Goal: Information Seeking & Learning: Learn about a topic

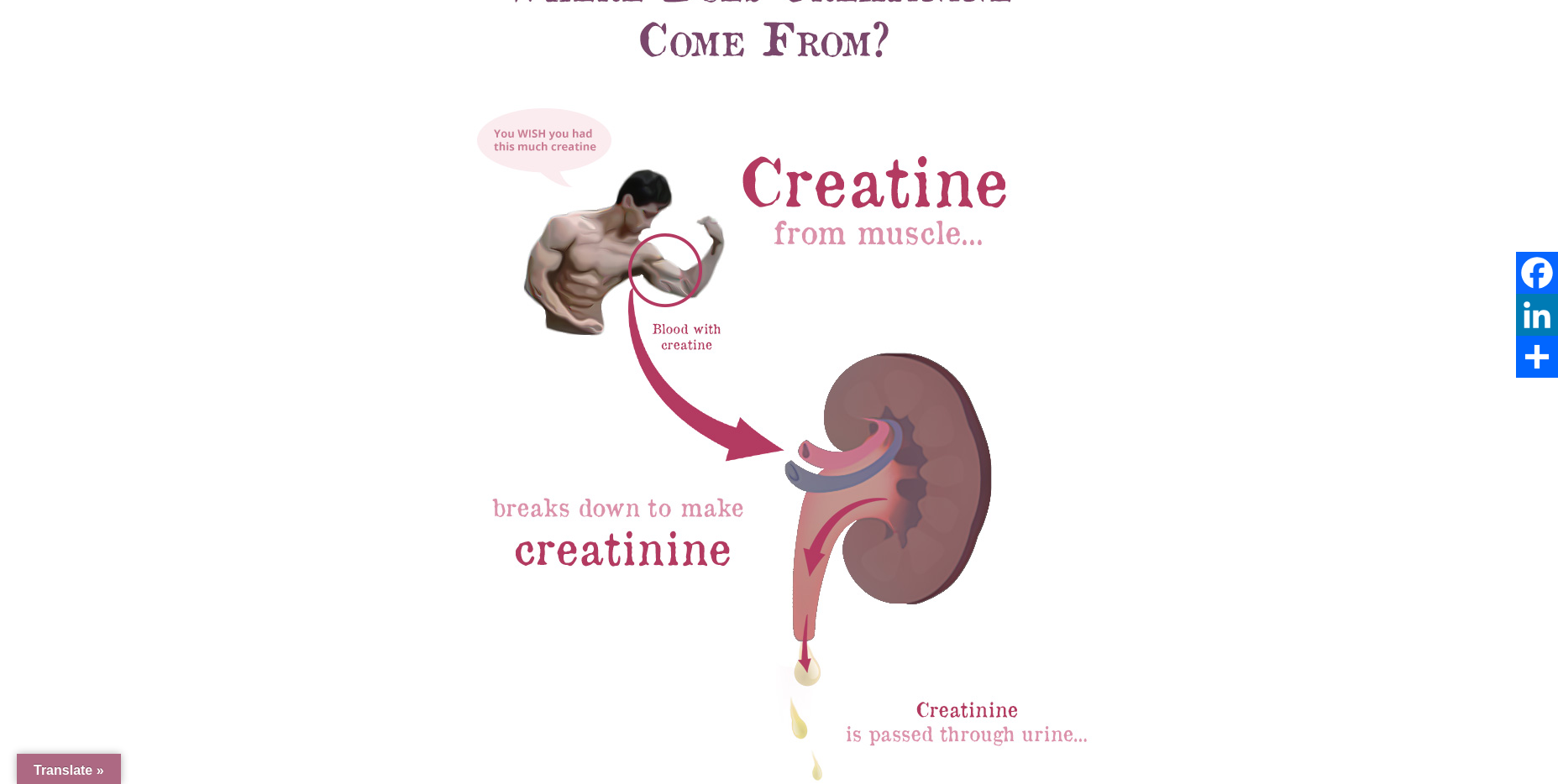
select select "Language Translate Widget"
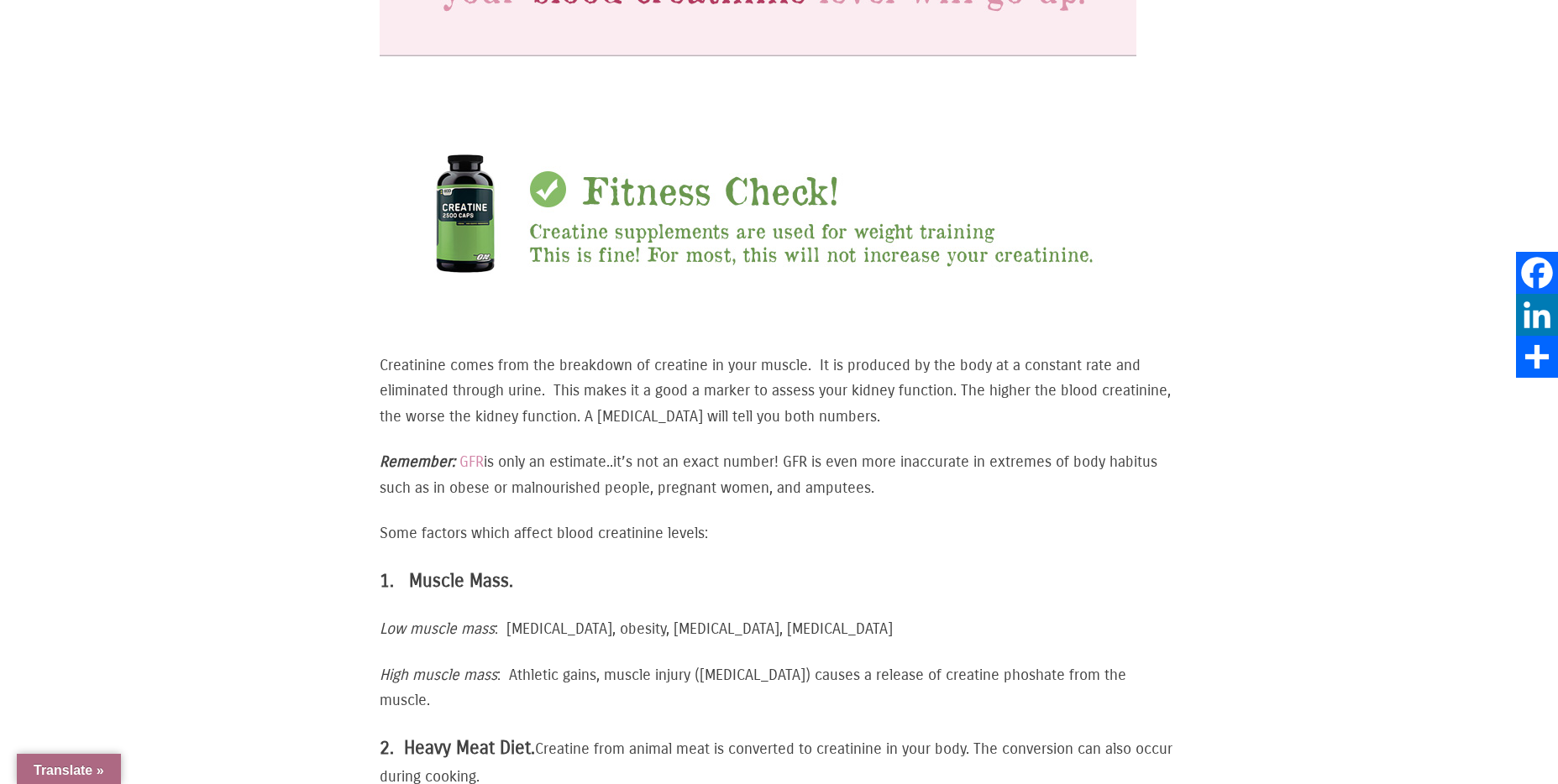
scroll to position [1489, 0]
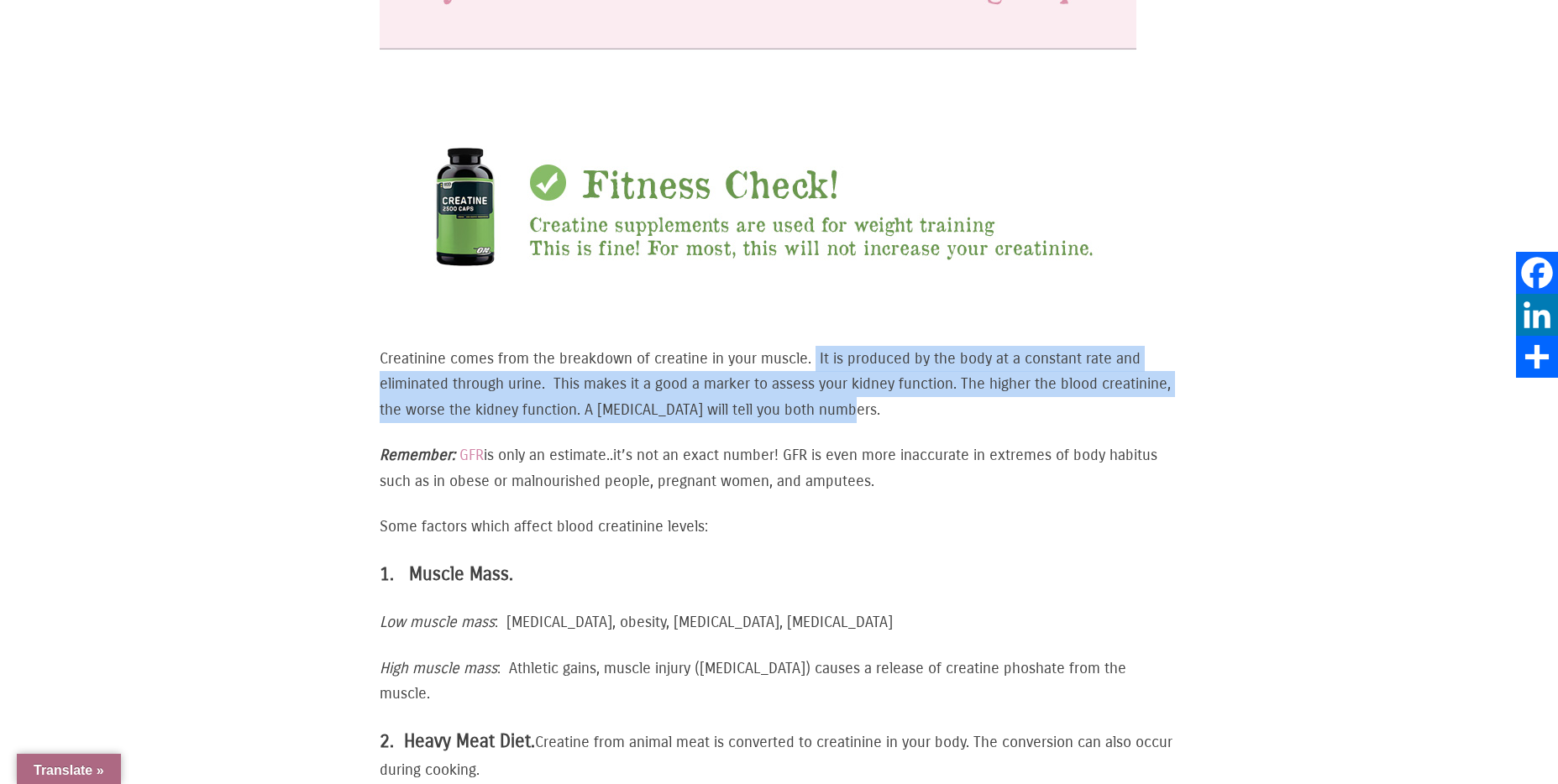
drag, startPoint x: 816, startPoint y: 346, endPoint x: 942, endPoint y: 394, distance: 134.8
click at [942, 394] on p "Creatinine comes from the breakdown of creatine in your muscle. It is produced …" at bounding box center [779, 384] width 798 height 77
drag, startPoint x: 980, startPoint y: 394, endPoint x: 353, endPoint y: 357, distance: 628.1
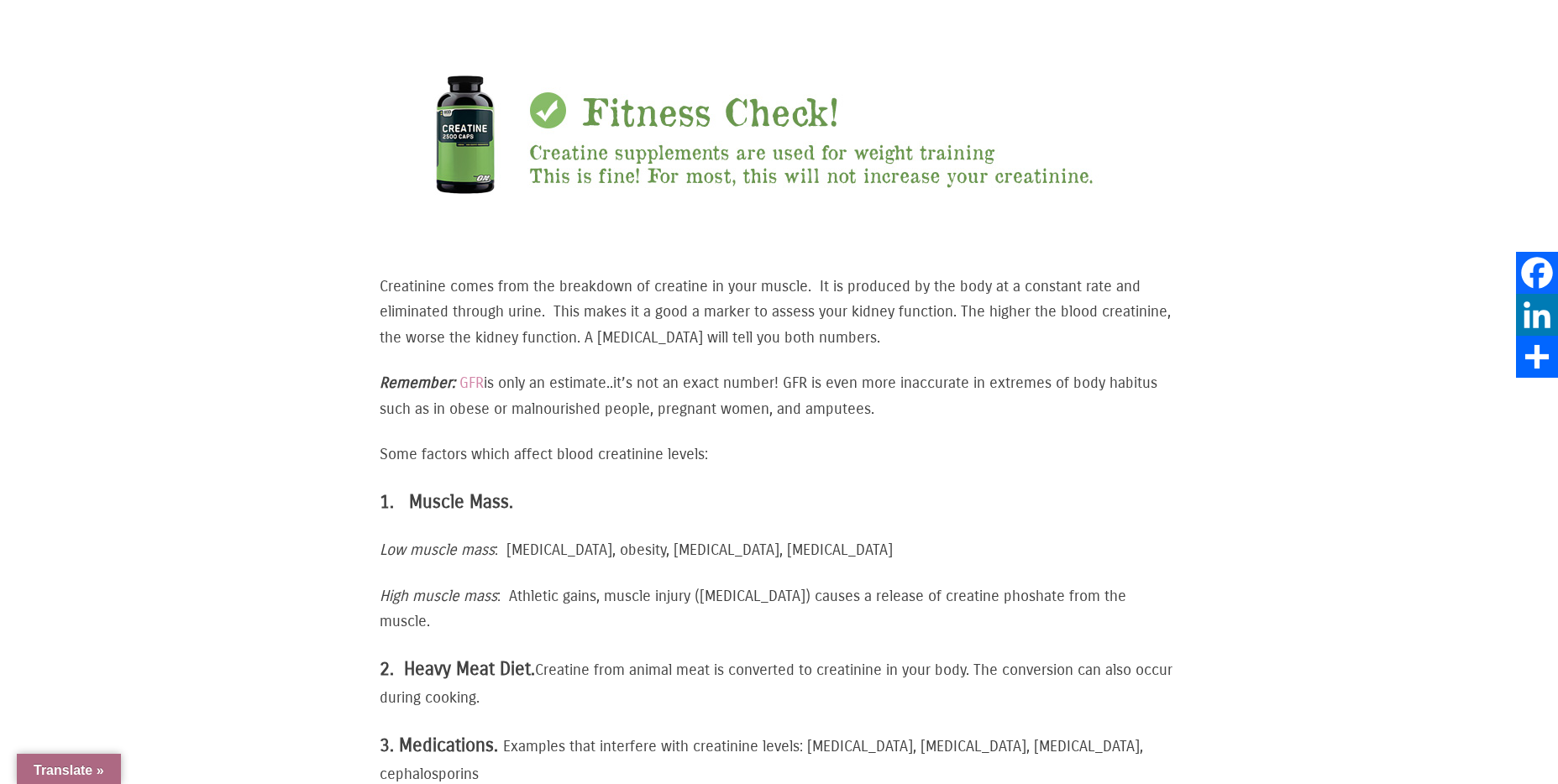
scroll to position [1581, 0]
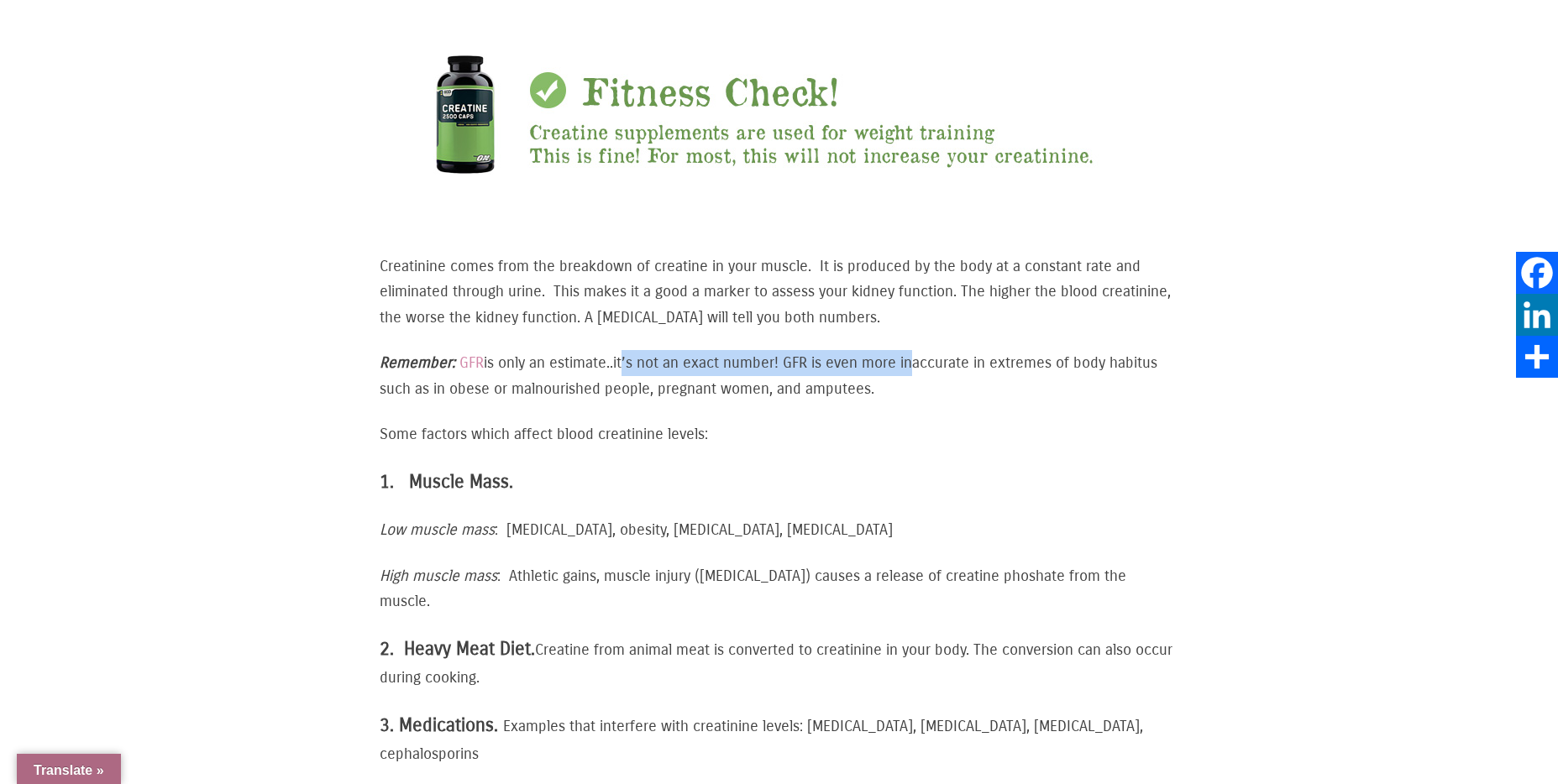
drag, startPoint x: 623, startPoint y: 351, endPoint x: 912, endPoint y: 358, distance: 289.1
click at [912, 358] on p "Remember: GFR is only an estimate..it’s not an exact number! GFR is even more i…" at bounding box center [779, 375] width 798 height 51
drag, startPoint x: 911, startPoint y: 374, endPoint x: 323, endPoint y: 339, distance: 589.0
click at [323, 339] on div "In routine clinical practice, the [MEDICAL_DATA] (SCr) has been the most common…" at bounding box center [779, 82] width 1008 height 2647
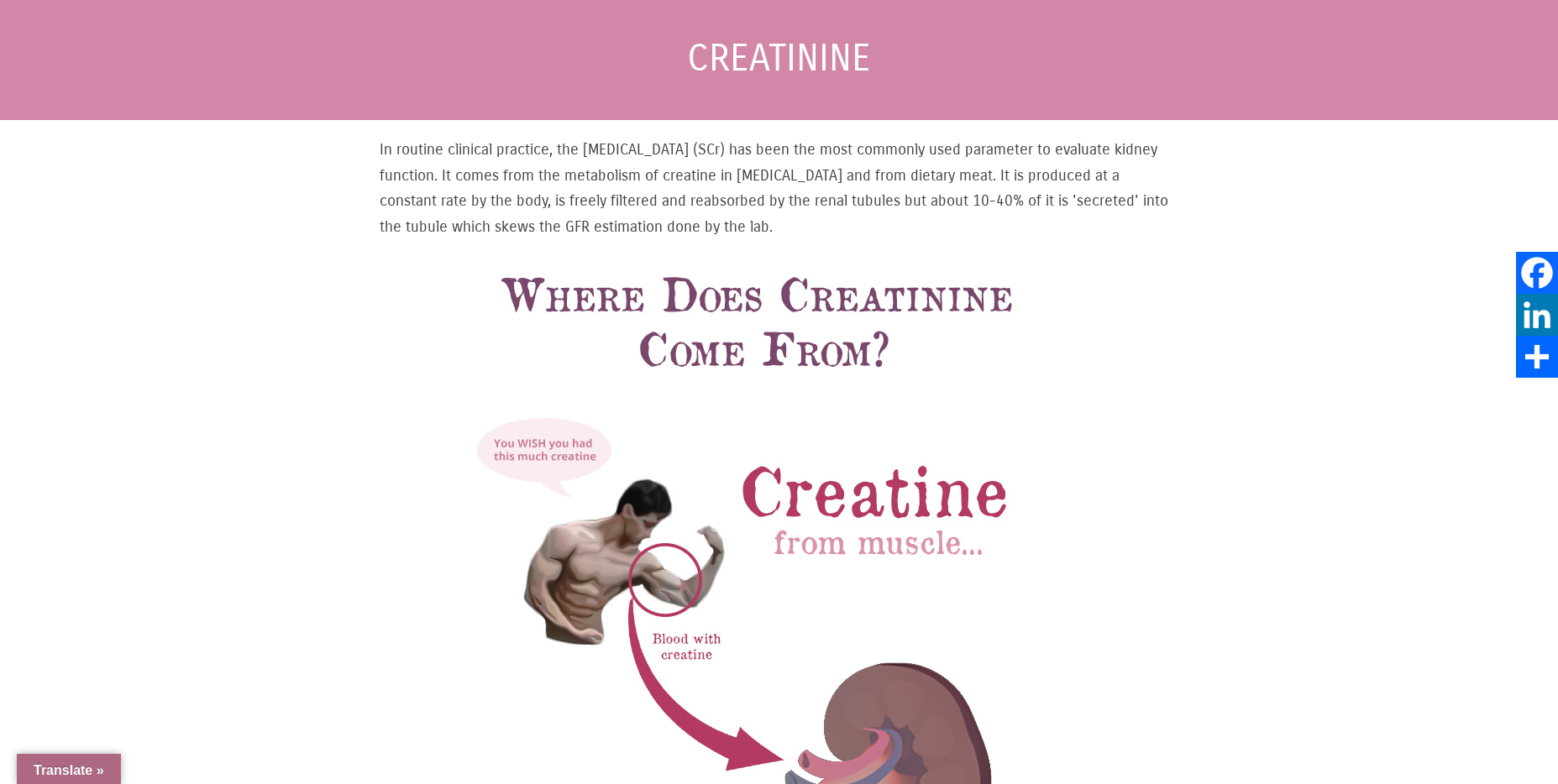
scroll to position [201, 0]
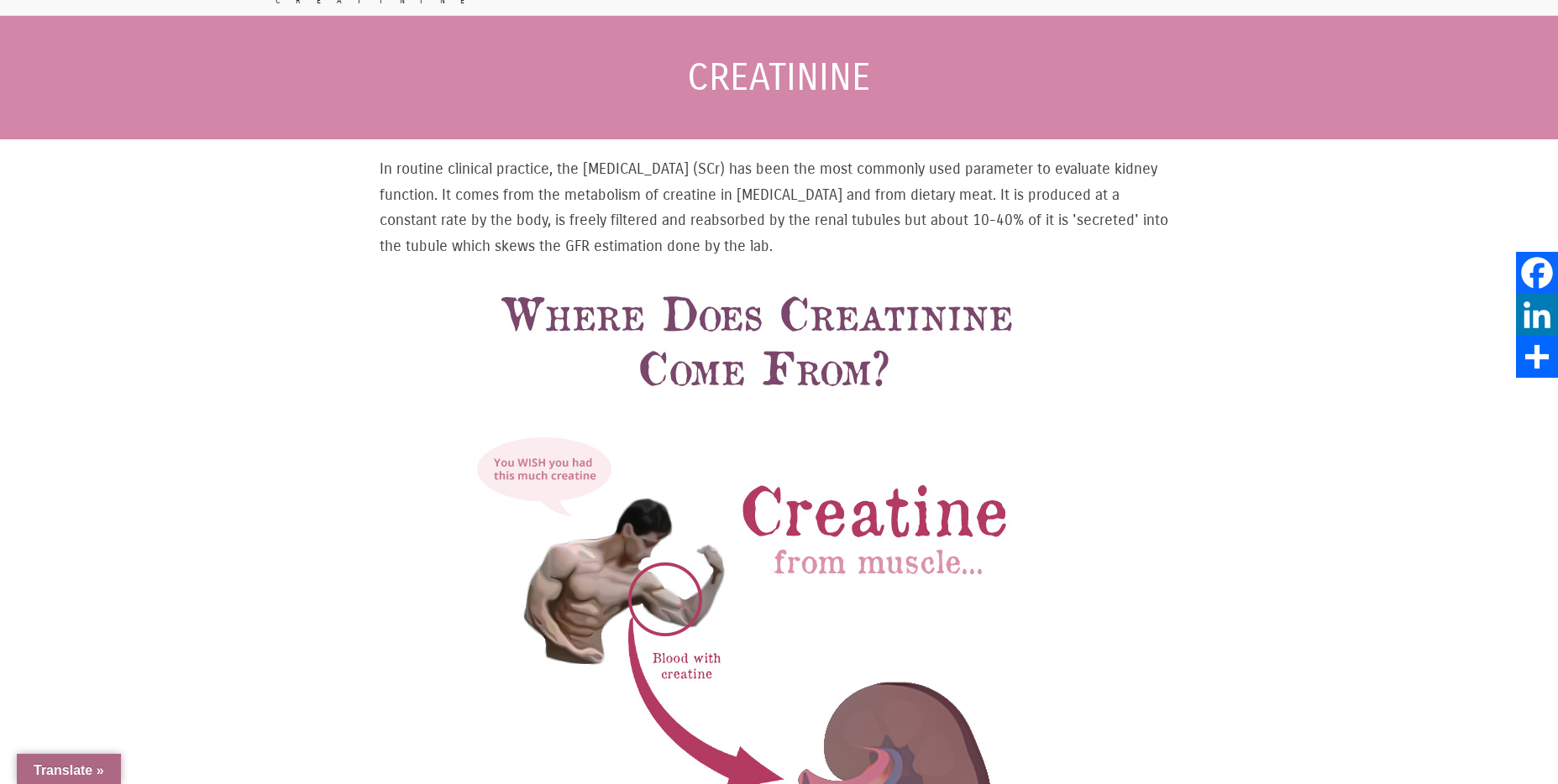
drag, startPoint x: 541, startPoint y: 179, endPoint x: 860, endPoint y: 226, distance: 322.4
drag, startPoint x: 863, startPoint y: 226, endPoint x: 532, endPoint y: 152, distance: 339.2
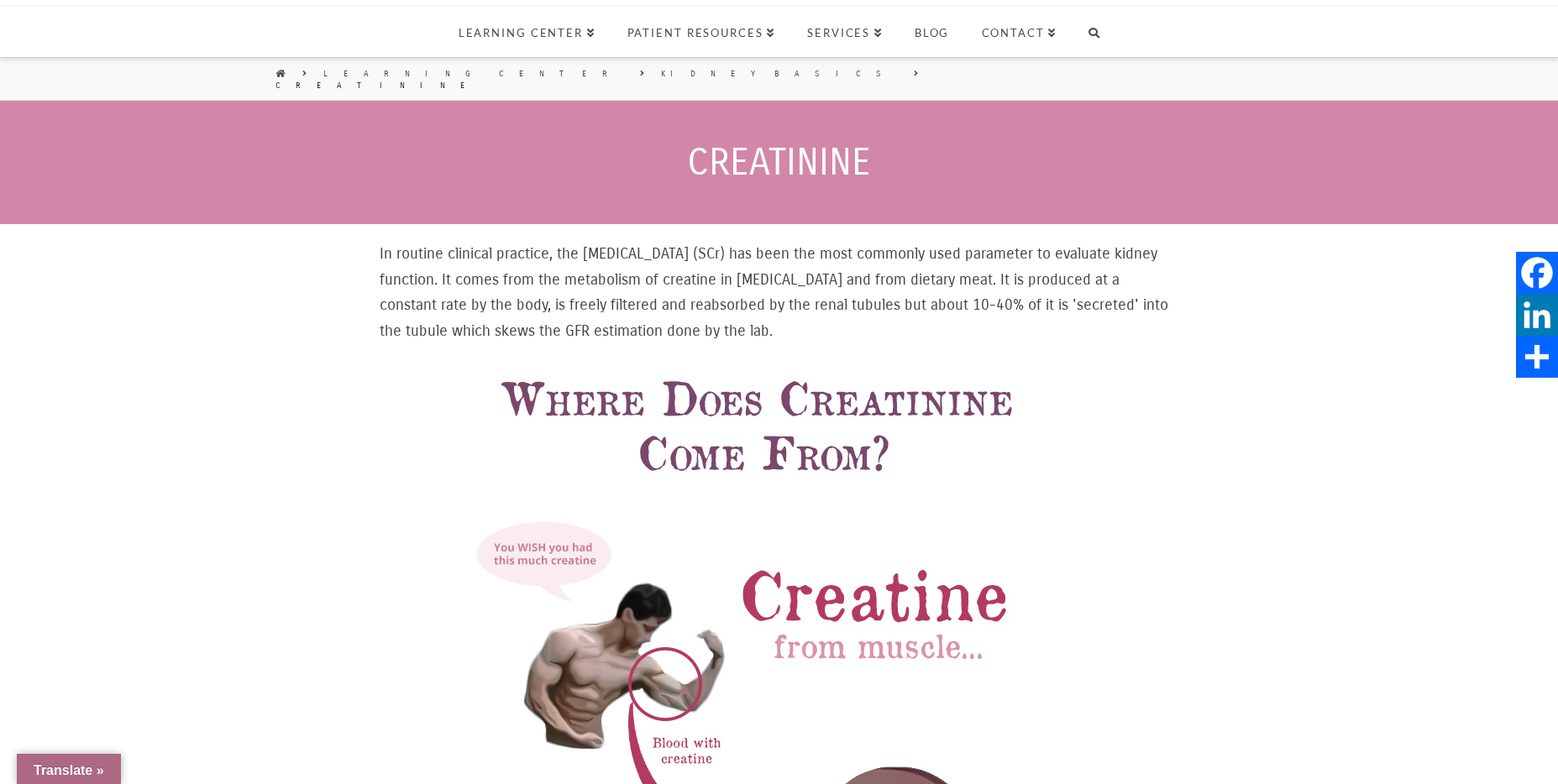
scroll to position [0, 0]
